Goal: Task Accomplishment & Management: Use online tool/utility

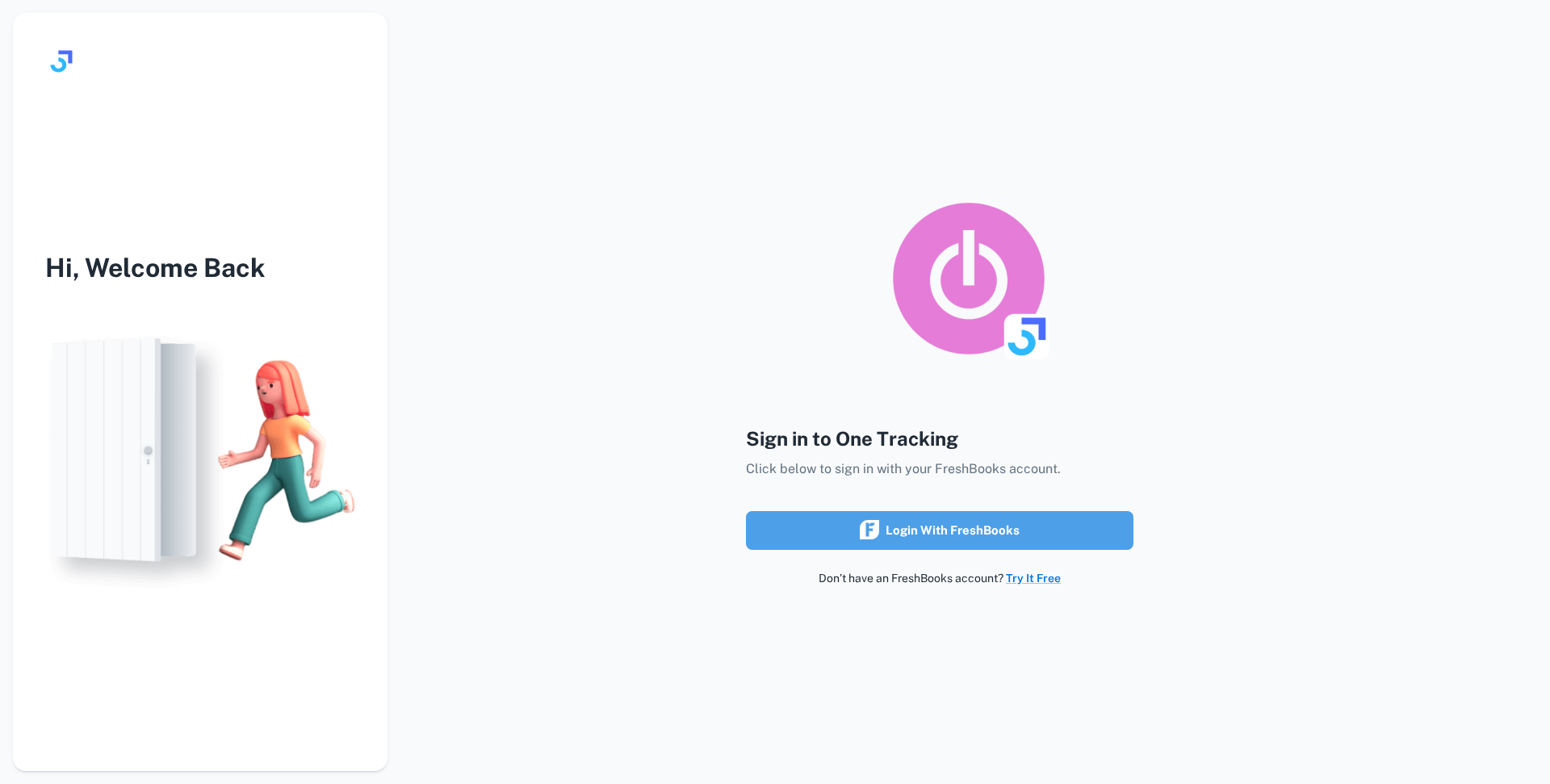
click at [935, 523] on div "Login with FreshBooks" at bounding box center [940, 530] width 160 height 21
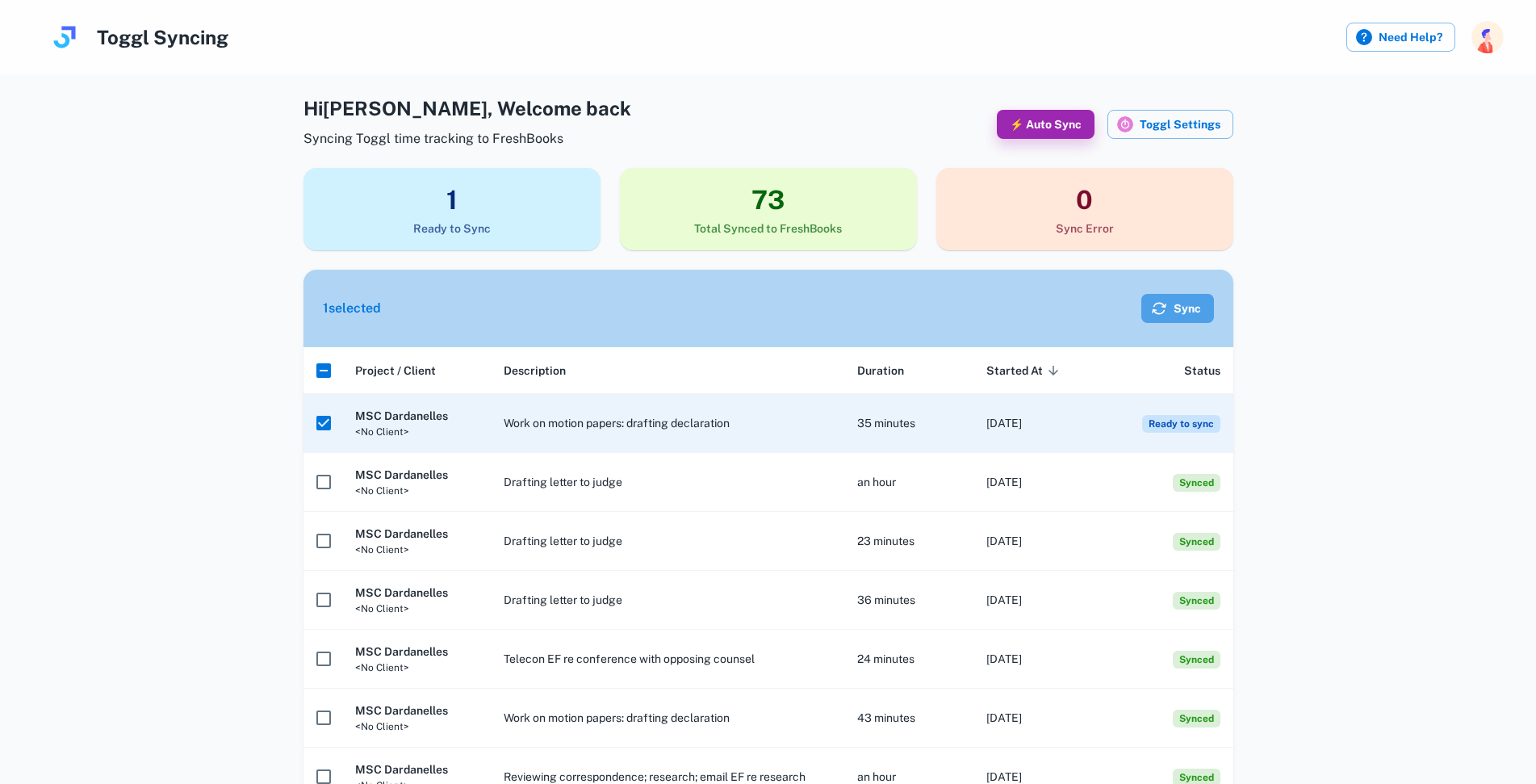
click at [1187, 312] on button "Sync" at bounding box center [1178, 308] width 73 height 29
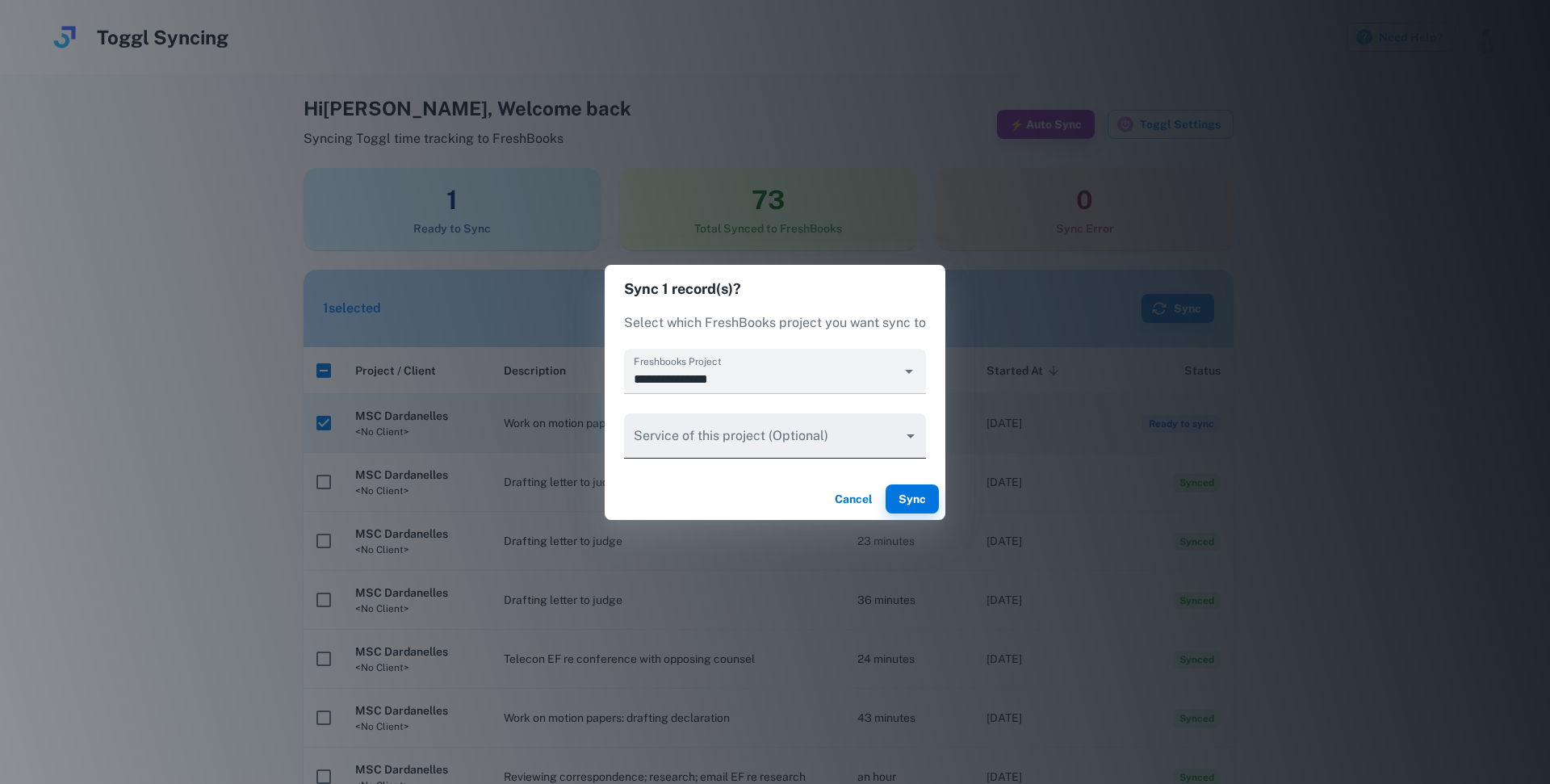
click at [900, 435] on body "Toggl Syncing Need Help? Hi [PERSON_NAME] , Welcome back Syncing Toggl time tra…" at bounding box center [775, 392] width 1550 height 784
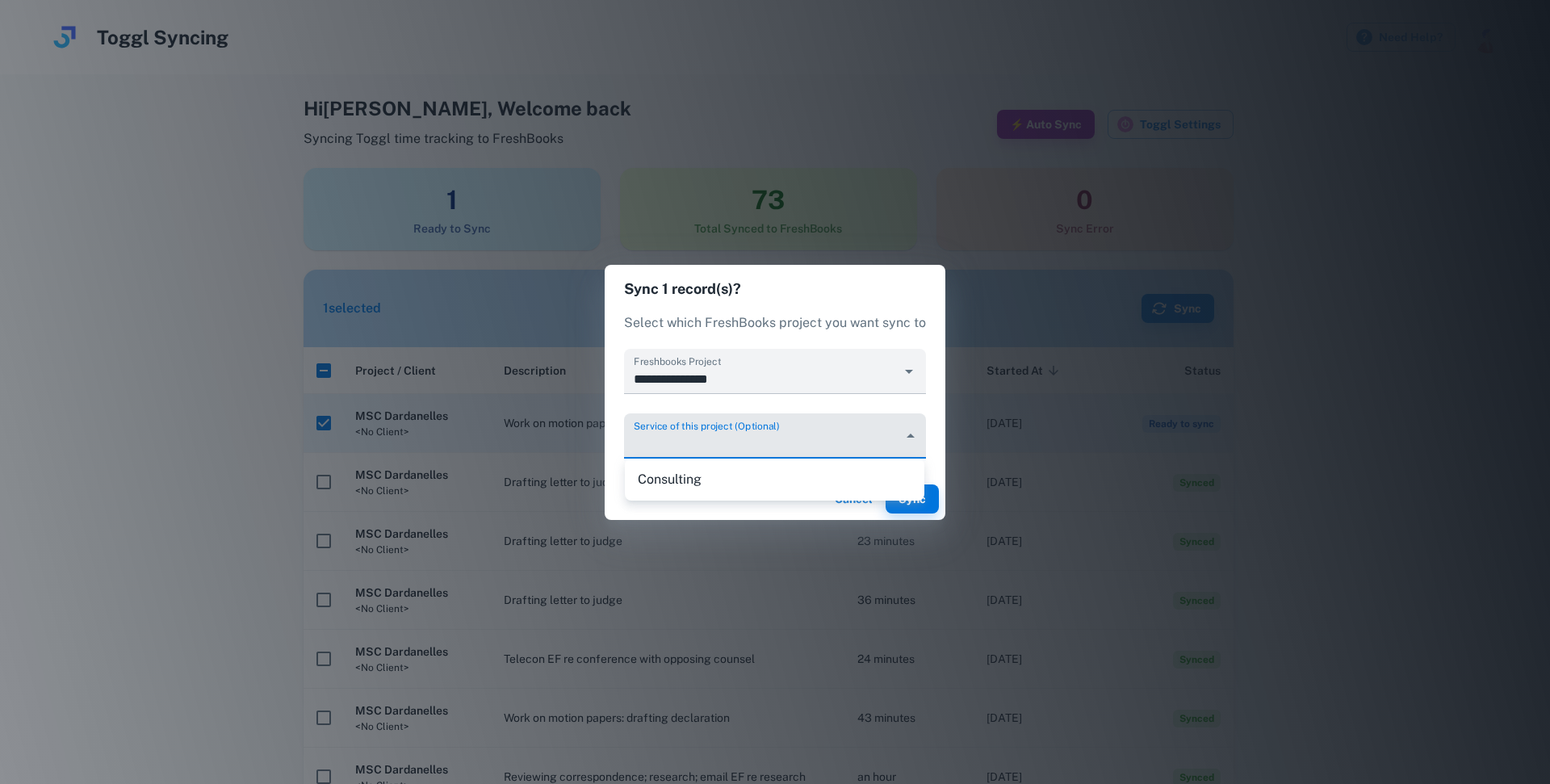
click at [722, 478] on li "Consulting" at bounding box center [775, 479] width 299 height 29
type input "********"
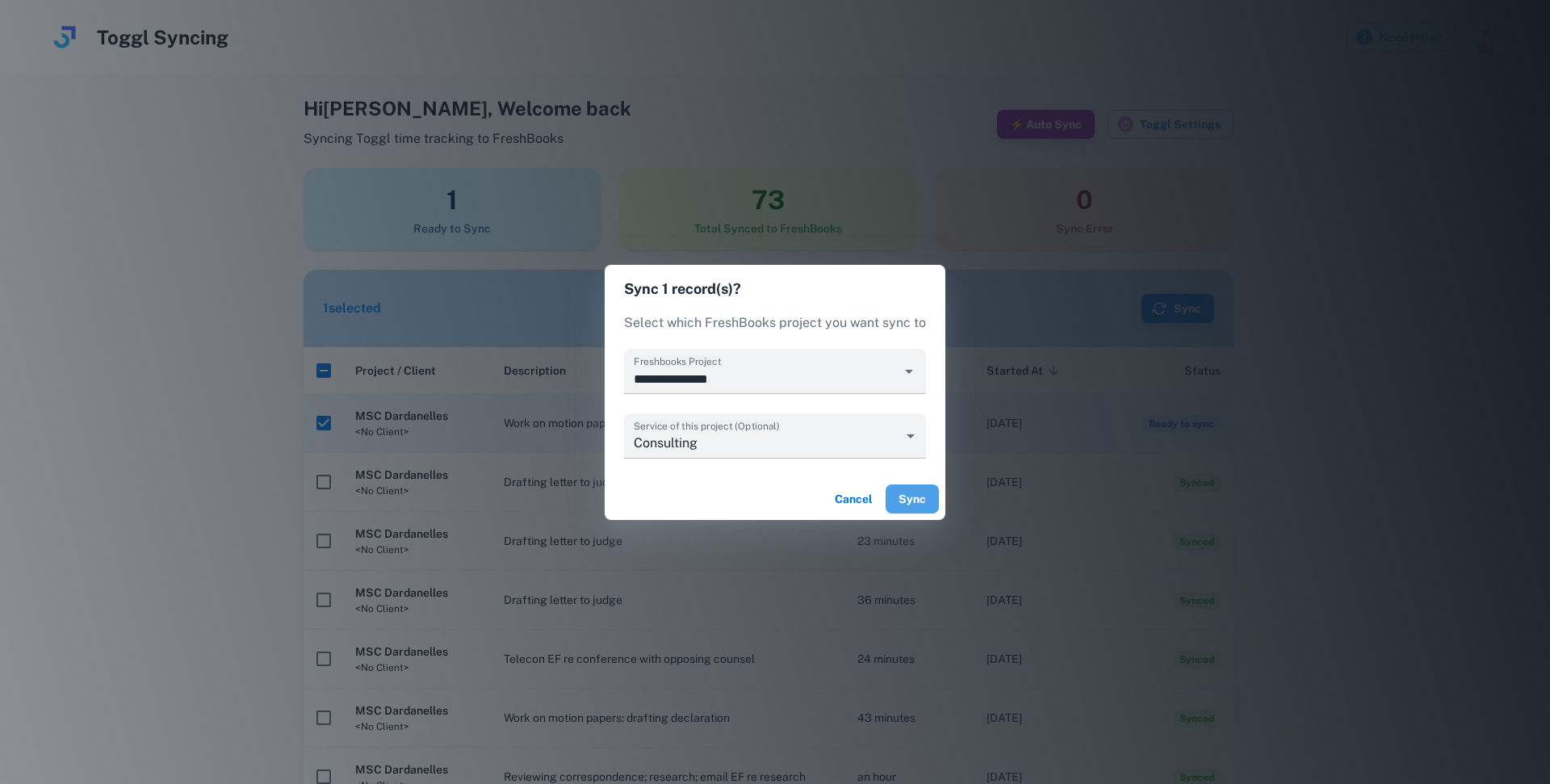
click at [906, 503] on button "Sync" at bounding box center [912, 498] width 53 height 29
